Goal: Find specific page/section: Find specific page/section

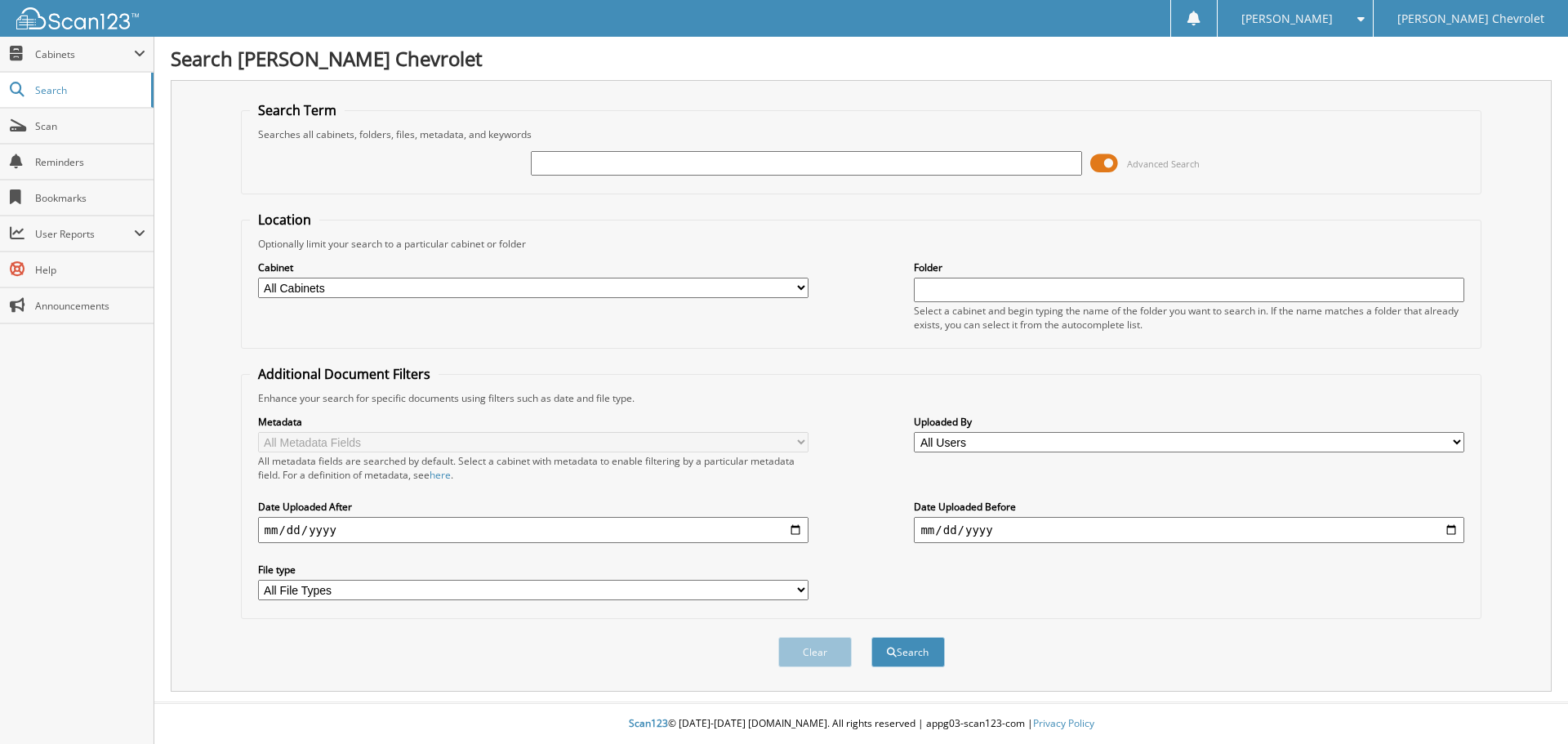
click at [546, 161] on input "text" at bounding box center [806, 163] width 550 height 25
type input "85176"
click at [872, 637] on button "Search" at bounding box center [908, 651] width 73 height 30
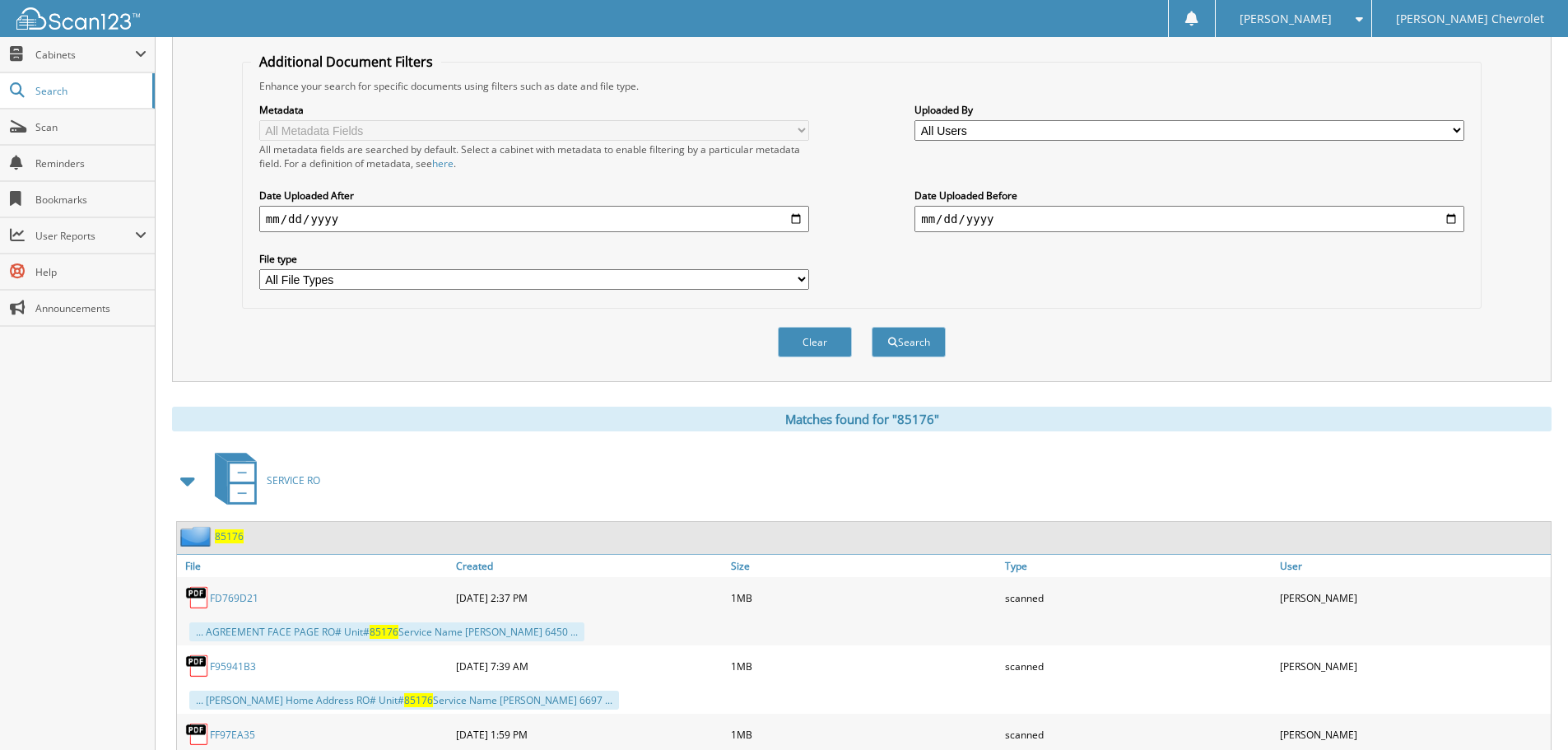
scroll to position [329, 0]
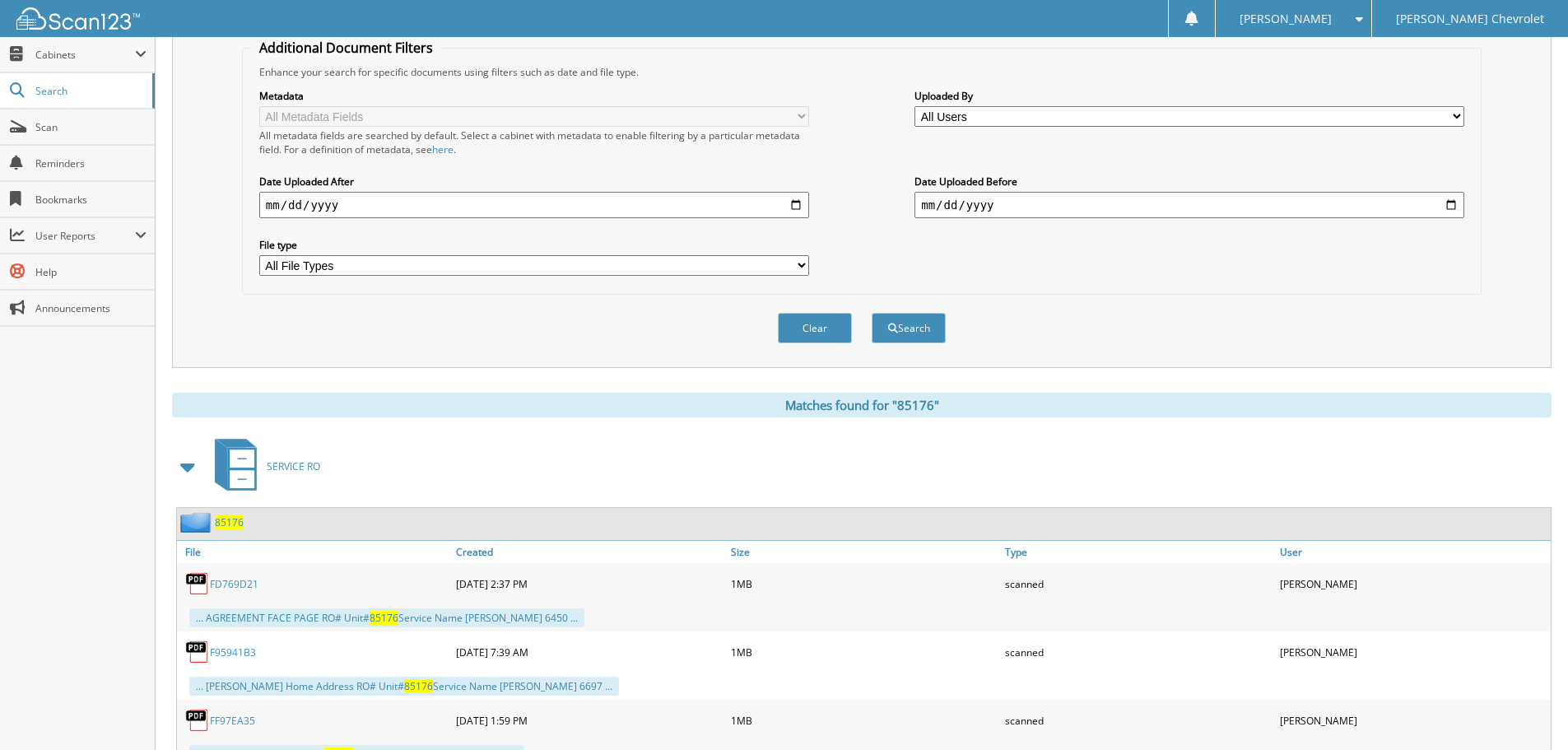
click at [222, 521] on span "85176" at bounding box center [228, 522] width 29 height 14
